Goal: Information Seeking & Learning: Learn about a topic

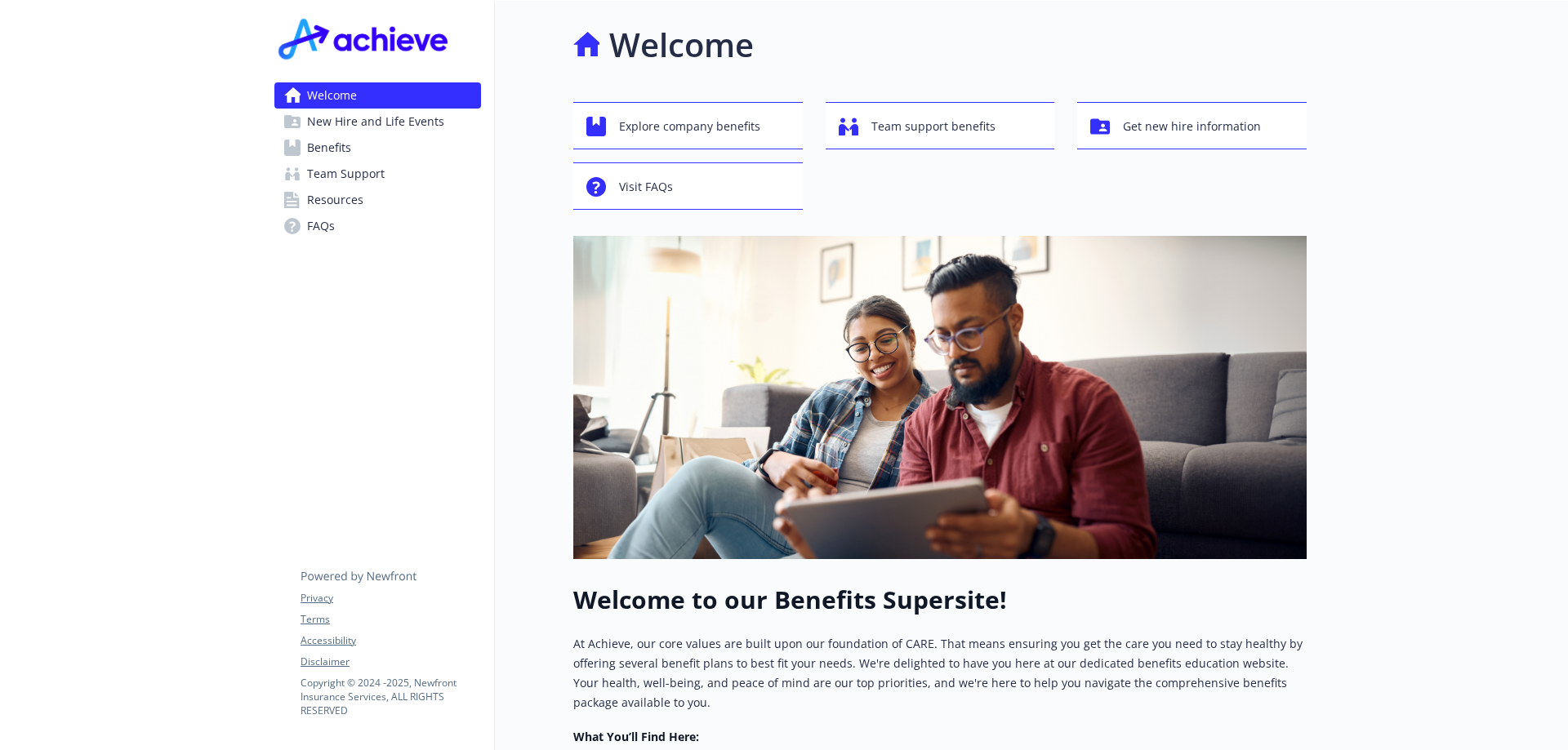
click at [342, 151] on span "Benefits" at bounding box center [329, 148] width 44 height 26
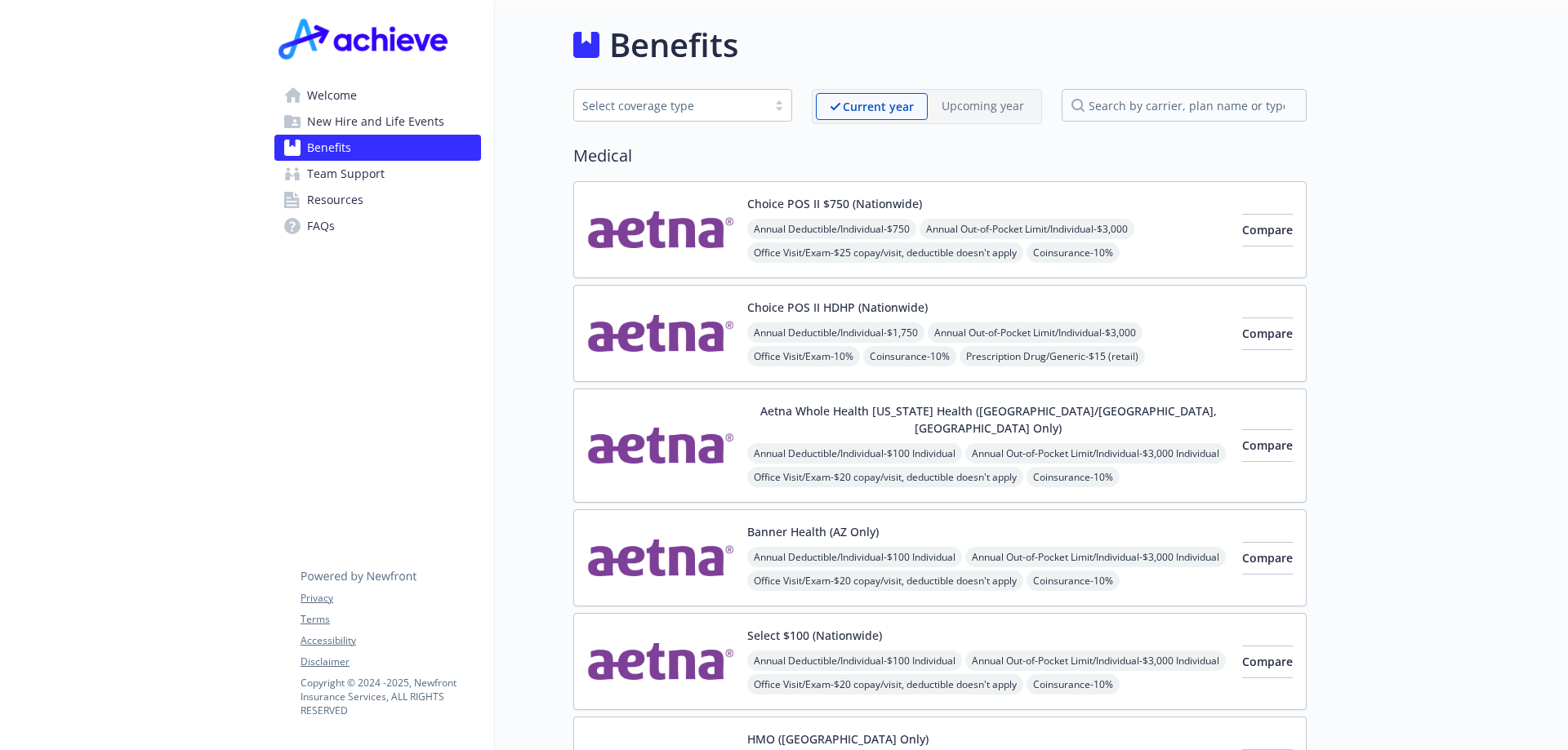
click at [322, 172] on span "Team Support" at bounding box center [346, 174] width 78 height 26
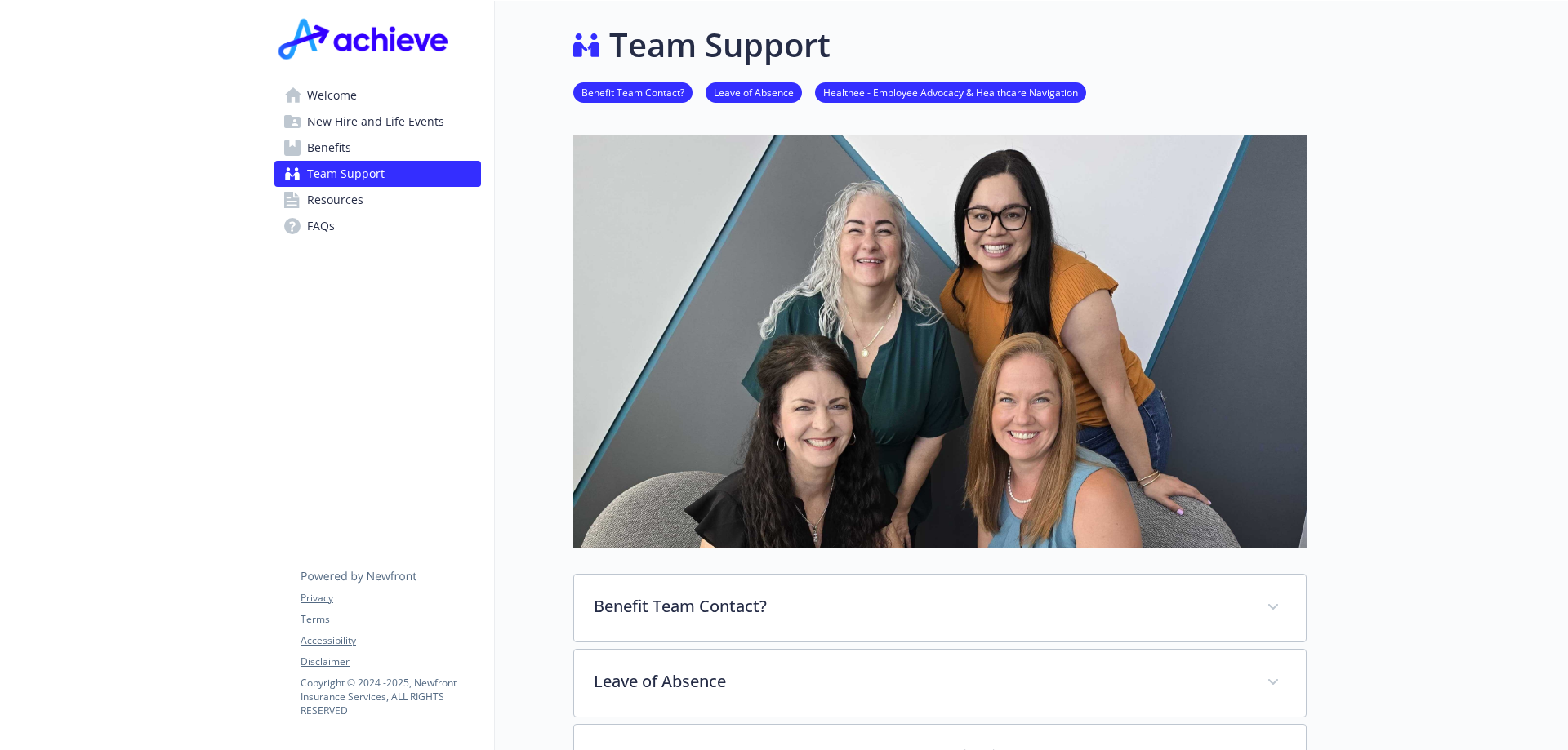
scroll to position [327, 0]
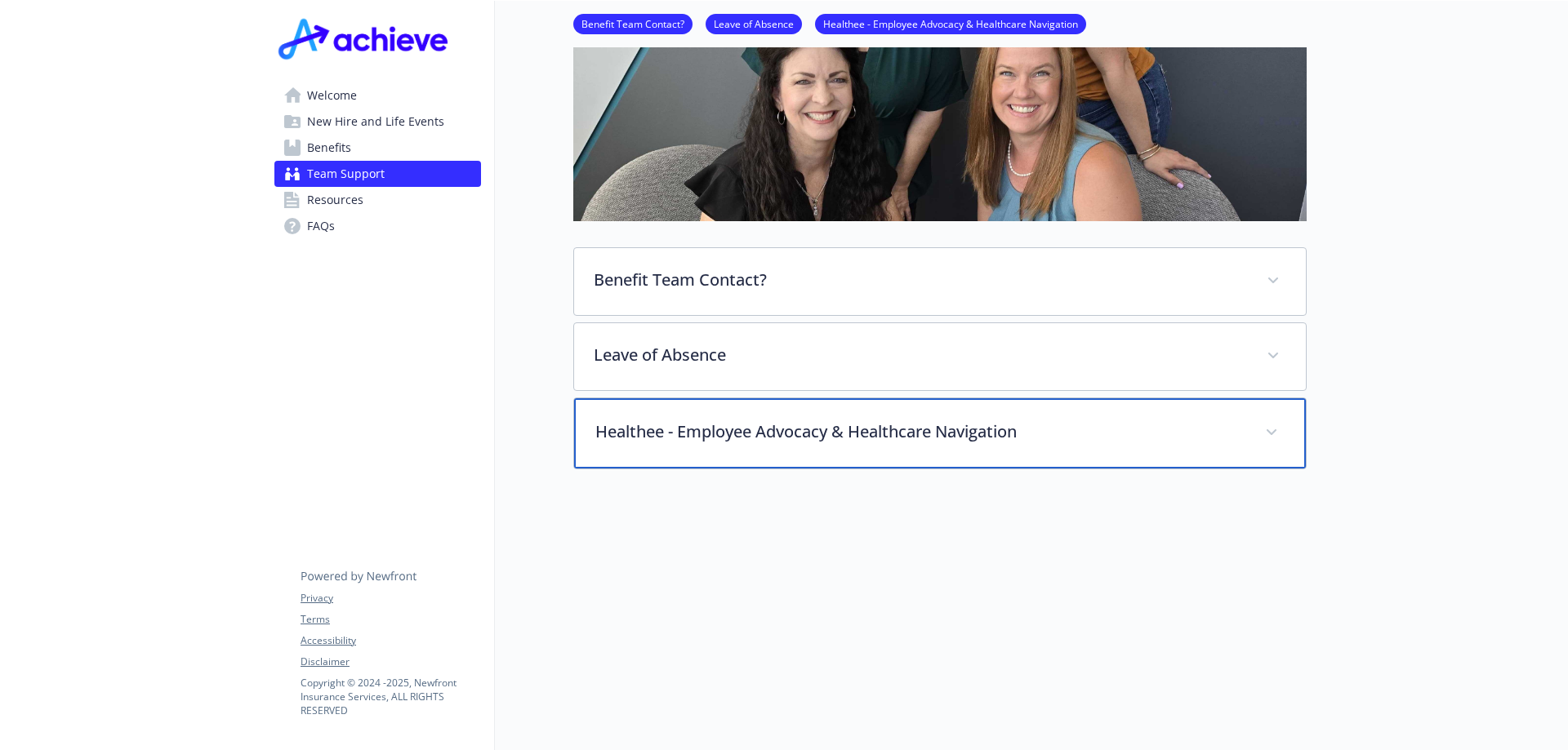
click at [720, 435] on p "Healthee - Employee Advocacy & Healthcare Navigation" at bounding box center [920, 432] width 650 height 24
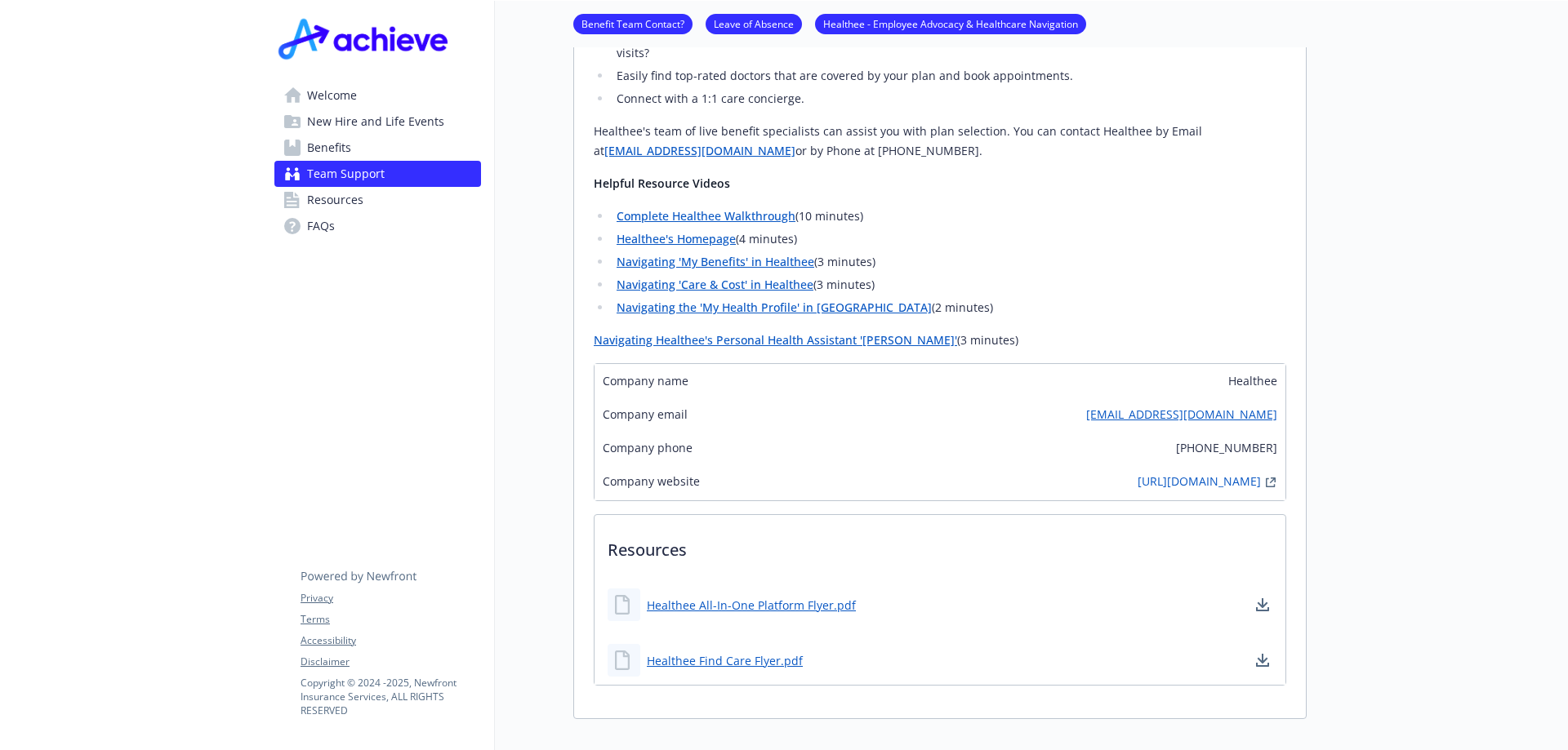
scroll to position [1142, 0]
